Goal: Transaction & Acquisition: Download file/media

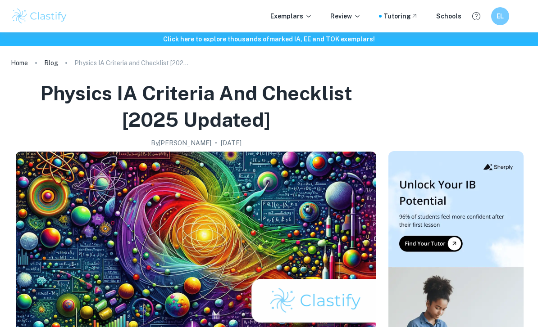
checkbox input "true"
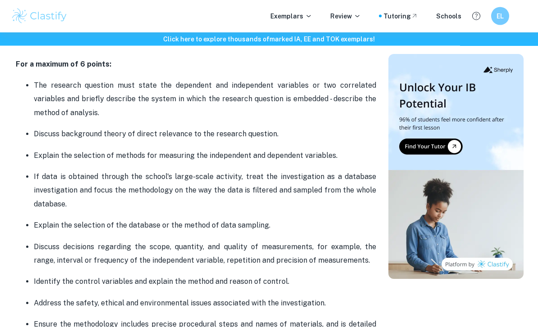
scroll to position [544, 0]
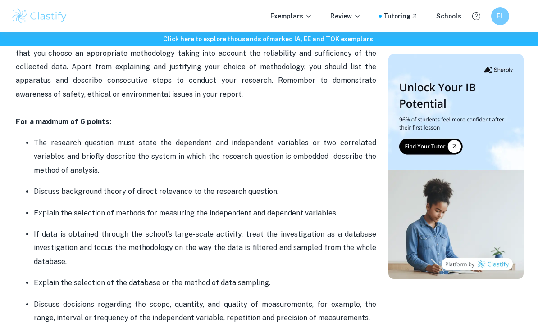
click at [18, 118] on strong "For a maximum of 6 points:" at bounding box center [63, 122] width 95 height 9
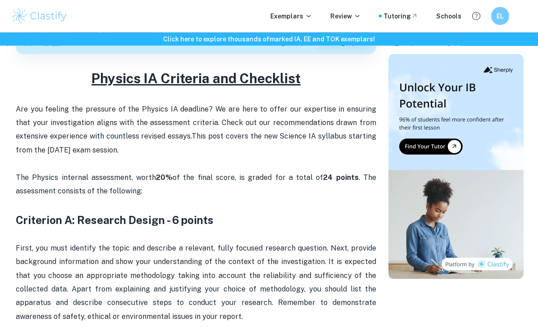
scroll to position [322, 0]
copy div "Criterion A: Research Design - 6 points First, you must identify the topic and …"
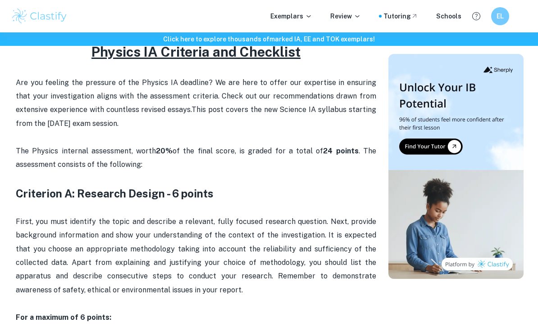
scroll to position [350, 0]
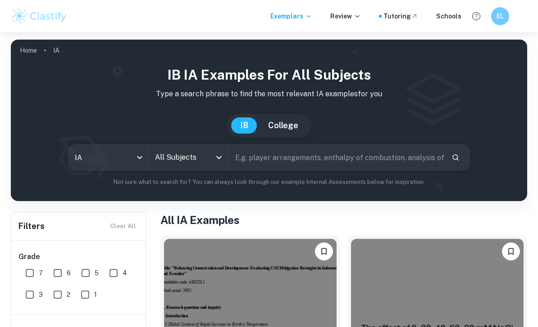
click at [301, 158] on input "text" at bounding box center [336, 157] width 215 height 25
type input "Physics"
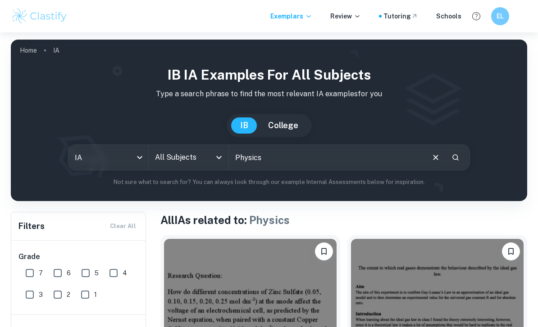
scroll to position [9, 0]
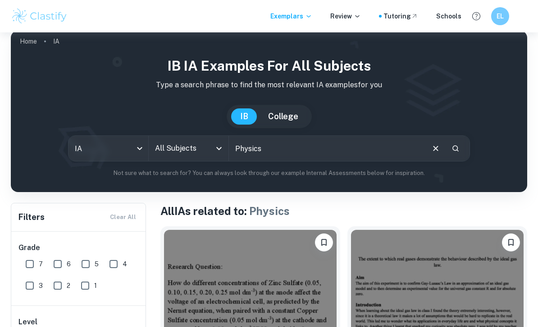
click at [429, 152] on button "Clear" at bounding box center [435, 148] width 17 height 17
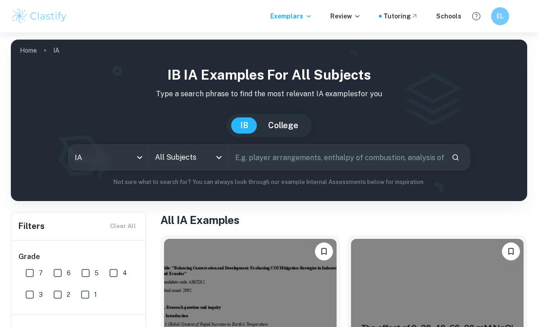
click at [214, 158] on icon "Open" at bounding box center [218, 157] width 11 height 11
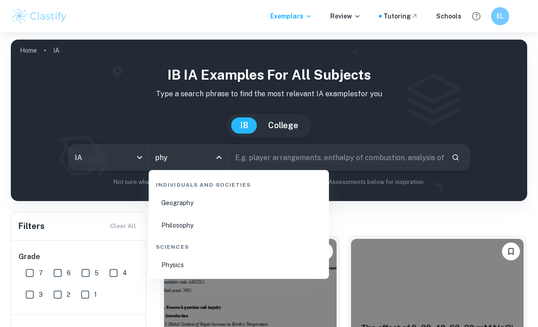
click at [192, 263] on li "Physics" at bounding box center [238, 265] width 173 height 21
type input "Physics"
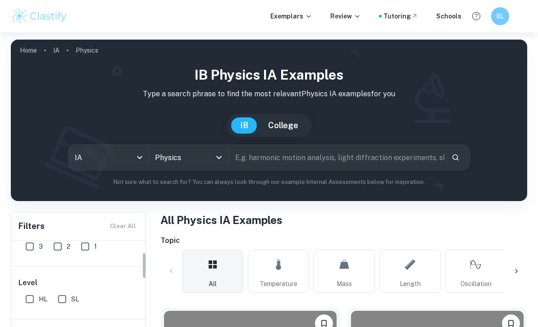
click at [35, 304] on input "HL" at bounding box center [30, 299] width 18 height 18
checkbox input "true"
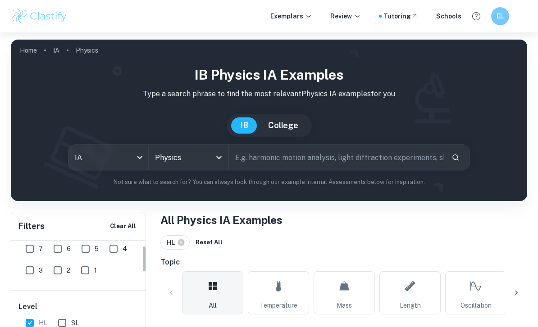
scroll to position [11, 0]
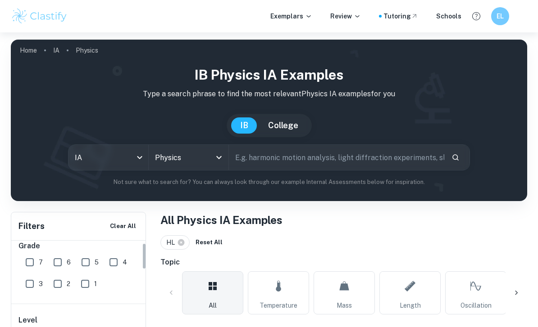
click at [34, 263] on input "7" at bounding box center [30, 263] width 18 height 18
checkbox input "true"
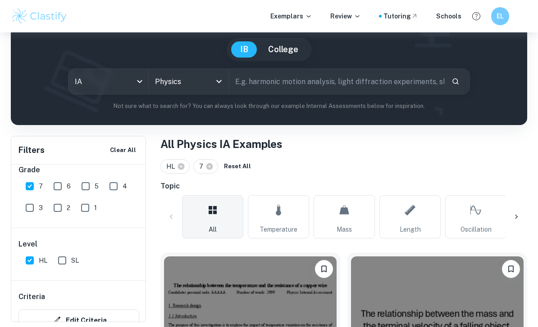
scroll to position [51, 0]
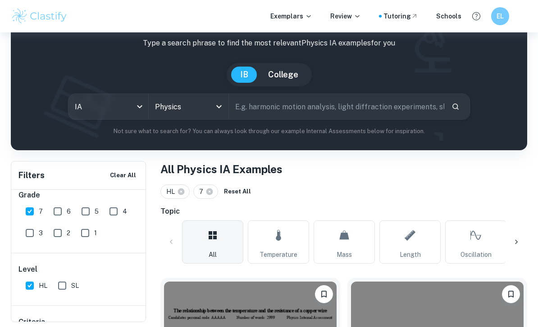
click at [362, 105] on input "text" at bounding box center [336, 106] width 215 height 25
click at [253, 108] on input "Coeffienct" at bounding box center [326, 106] width 195 height 25
click at [251, 108] on input "Coeffienct" at bounding box center [326, 106] width 195 height 25
type input "Coefficient of resitution"
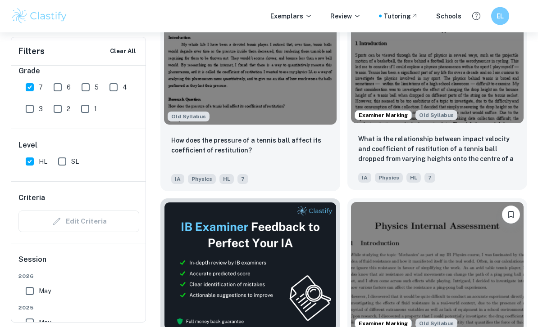
scroll to position [337, 0]
click at [467, 136] on p "What is the relationship between impact velocity and coefficient of restitution…" at bounding box center [437, 149] width 158 height 31
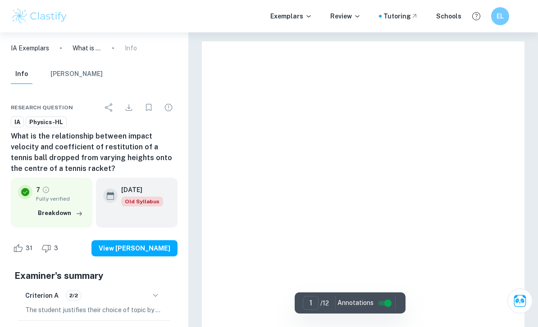
click at [126, 108] on icon "Download" at bounding box center [128, 107] width 11 height 11
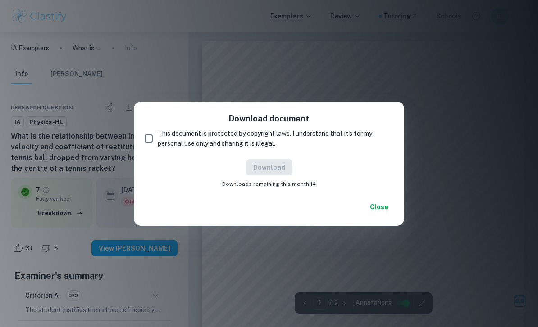
click at [157, 138] on input "This document is protected by copyright laws. I understand that it's for my per…" at bounding box center [149, 139] width 18 height 18
checkbox input "true"
click at [271, 168] on button "Download" at bounding box center [269, 167] width 46 height 16
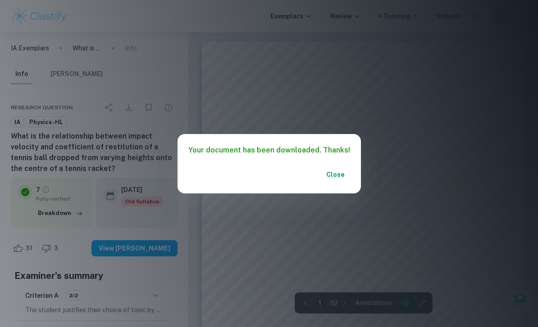
click at [321, 175] on button "Close" at bounding box center [335, 175] width 29 height 16
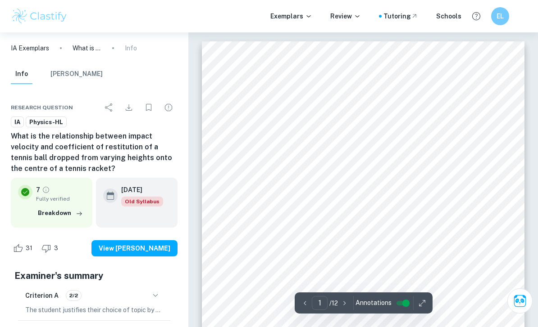
click at [340, 173] on span "within the limitations of a high school classroom 4 difficult to examine. My" at bounding box center [382, 176] width 203 height 6
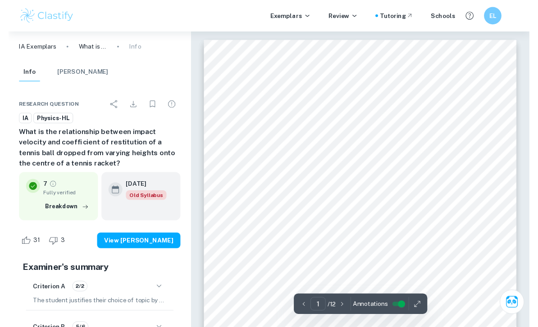
scroll to position [11, 0]
